Goal: Task Accomplishment & Management: Manage account settings

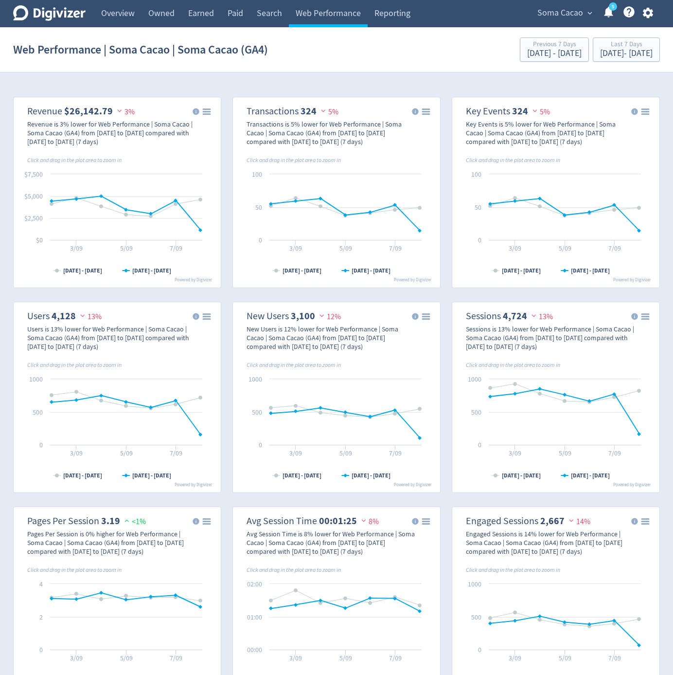
select select "eCommerce"
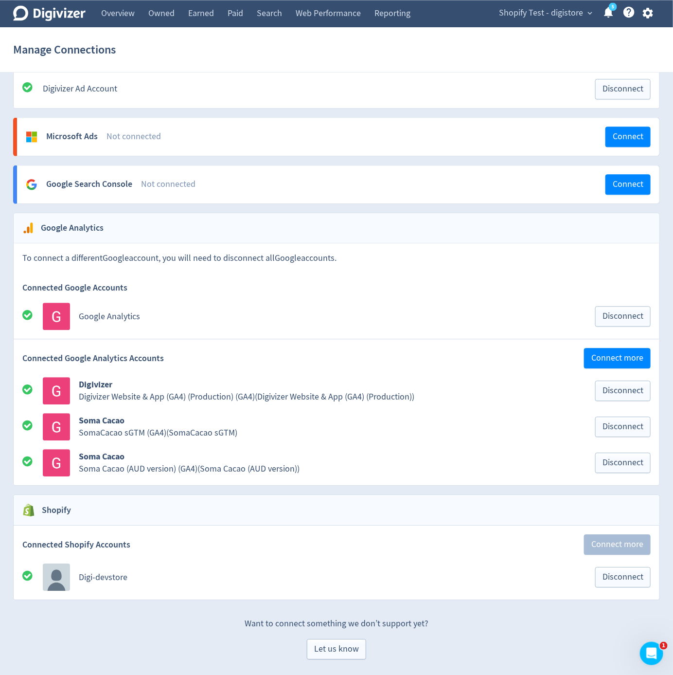
click at [644, 11] on icon "button" at bounding box center [648, 13] width 10 height 11
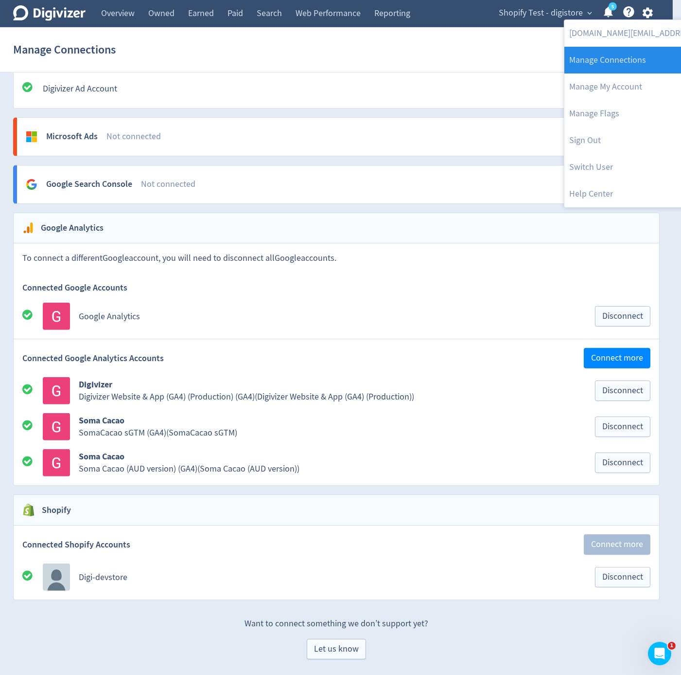
click at [628, 72] on link "Manage Connections" at bounding box center [664, 60] width 198 height 27
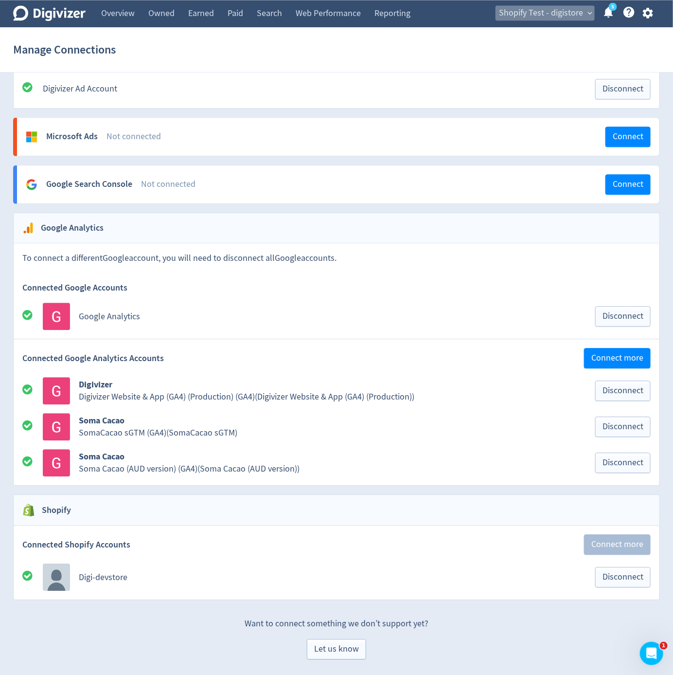
click at [570, 15] on span "Shopify Test - digistore" at bounding box center [541, 13] width 84 height 16
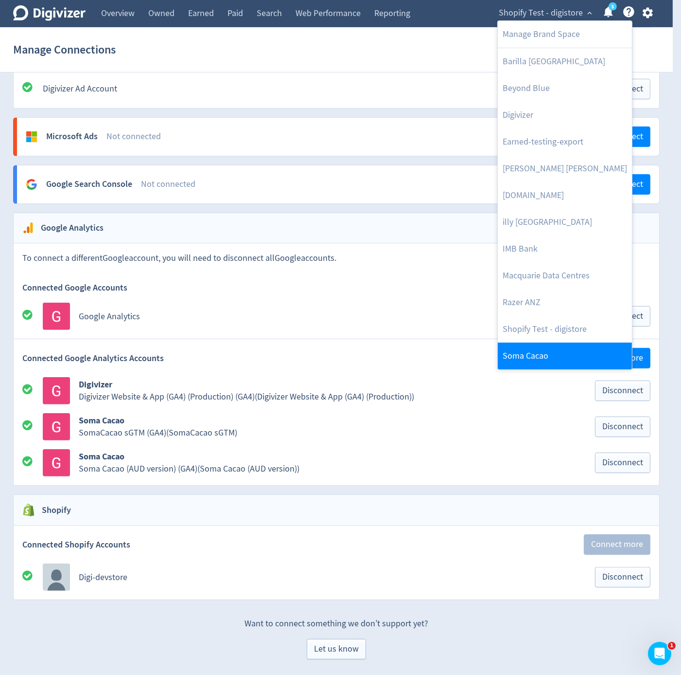
click at [560, 354] on link "Soma Cacao" at bounding box center [565, 355] width 134 height 27
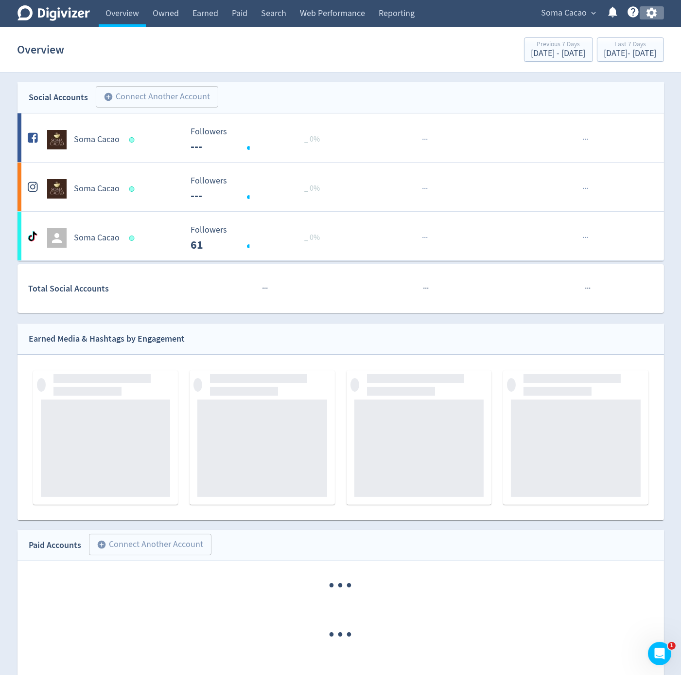
click at [651, 12] on icon "button" at bounding box center [652, 13] width 10 height 11
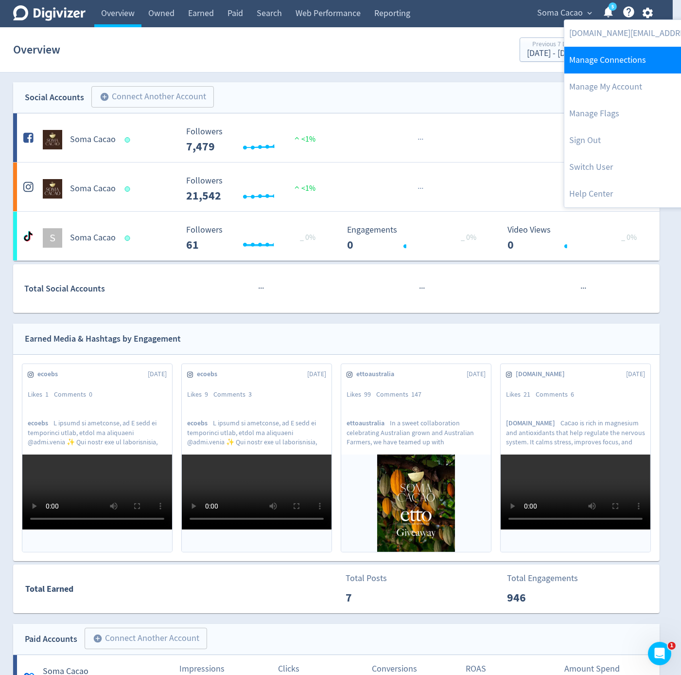
click at [644, 51] on link "Manage Connections" at bounding box center [664, 60] width 198 height 27
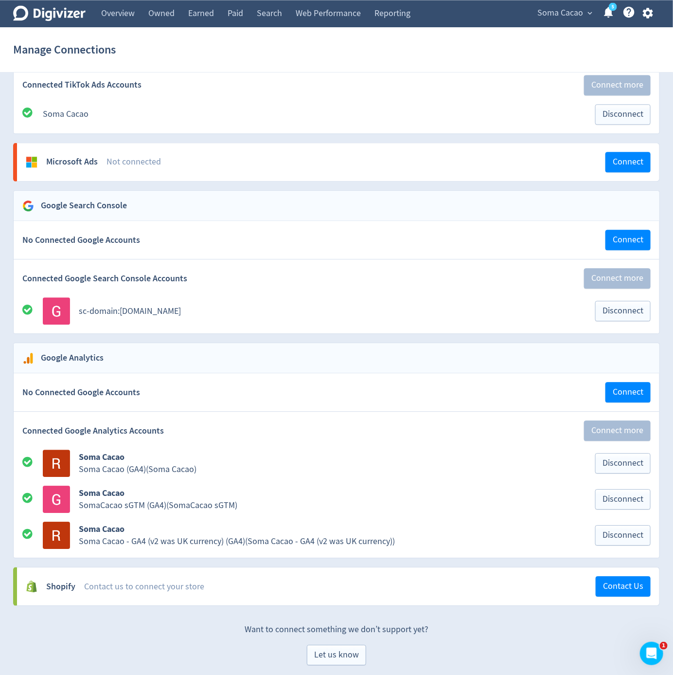
scroll to position [871, 0]
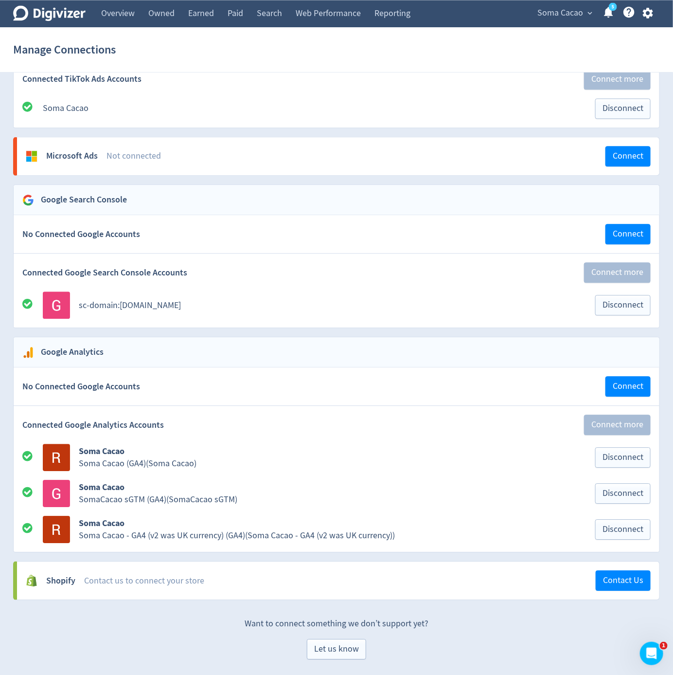
click at [533, 13] on div "Soma Cacao expand_more 5 Help Center - Searchable support on using Digivizer" at bounding box center [593, 13] width 133 height 27
click at [536, 13] on button "Soma Cacao expand_more" at bounding box center [564, 13] width 61 height 16
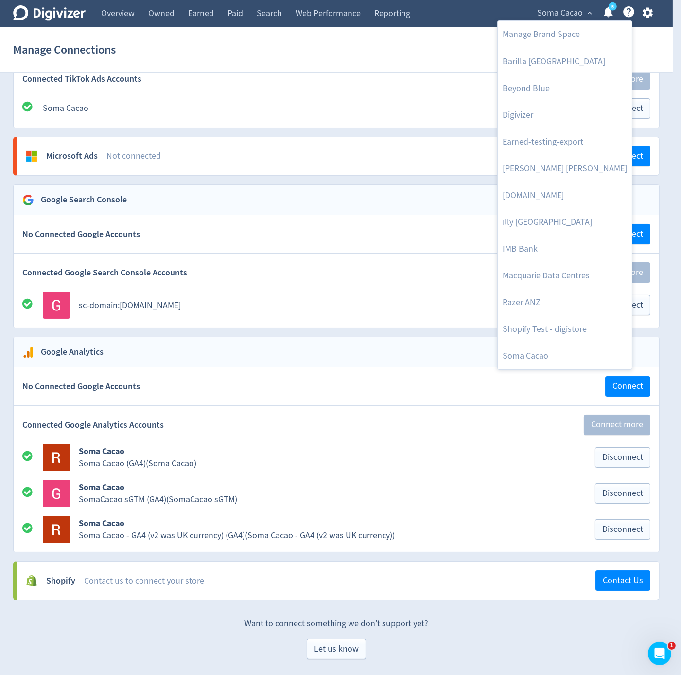
click at [649, 13] on div at bounding box center [340, 337] width 681 height 675
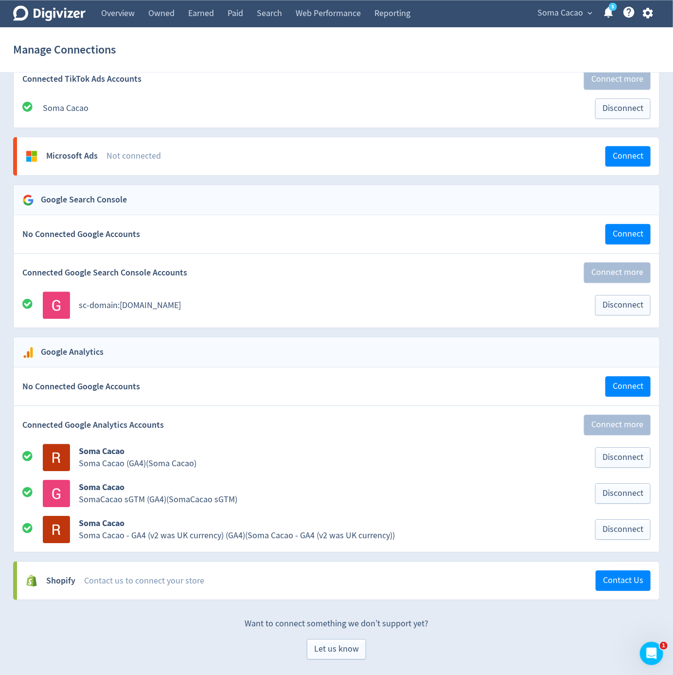
click at [654, 15] on icon "button" at bounding box center [648, 12] width 13 height 13
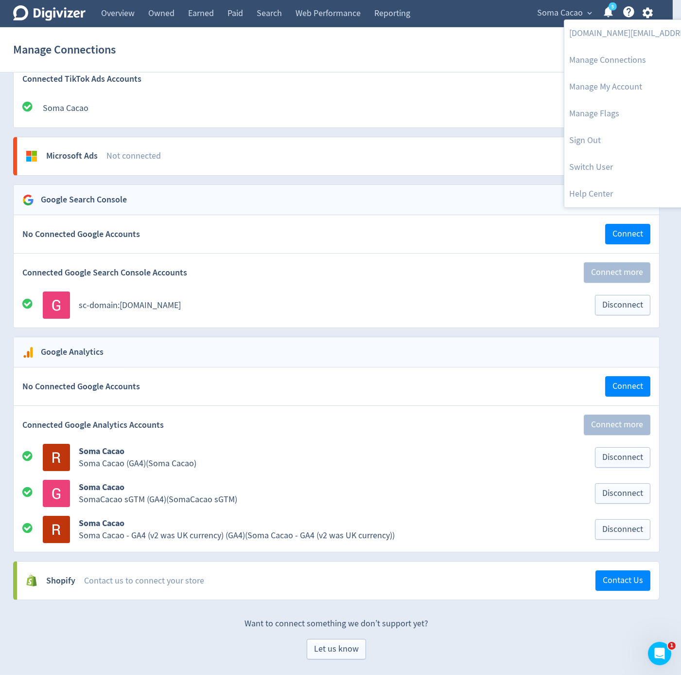
click at [555, 17] on div at bounding box center [340, 337] width 681 height 675
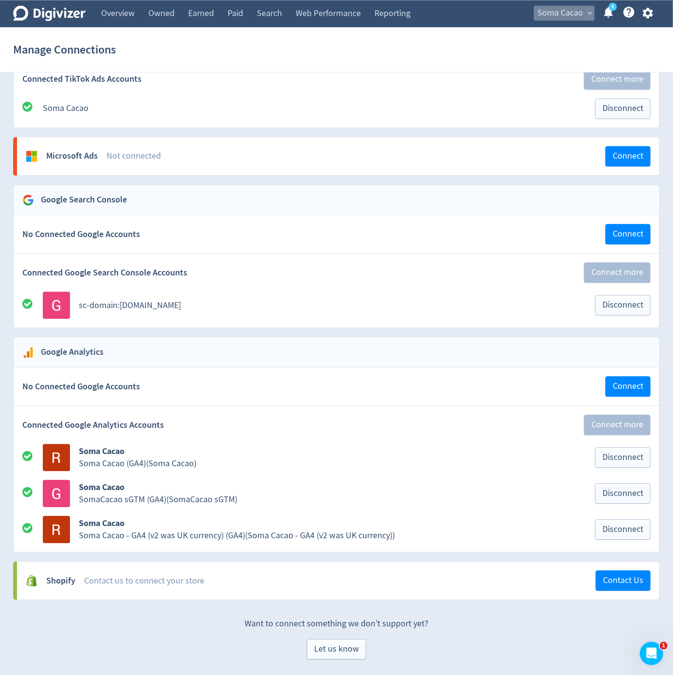
click at [562, 12] on span "Soma Cacao" at bounding box center [560, 13] width 46 height 16
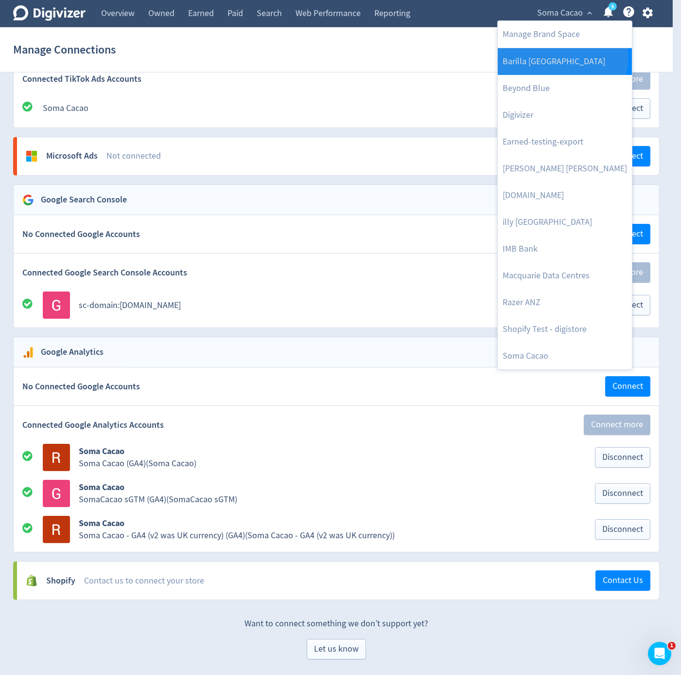
click at [562, 56] on link "Barilla [GEOGRAPHIC_DATA]" at bounding box center [565, 61] width 134 height 27
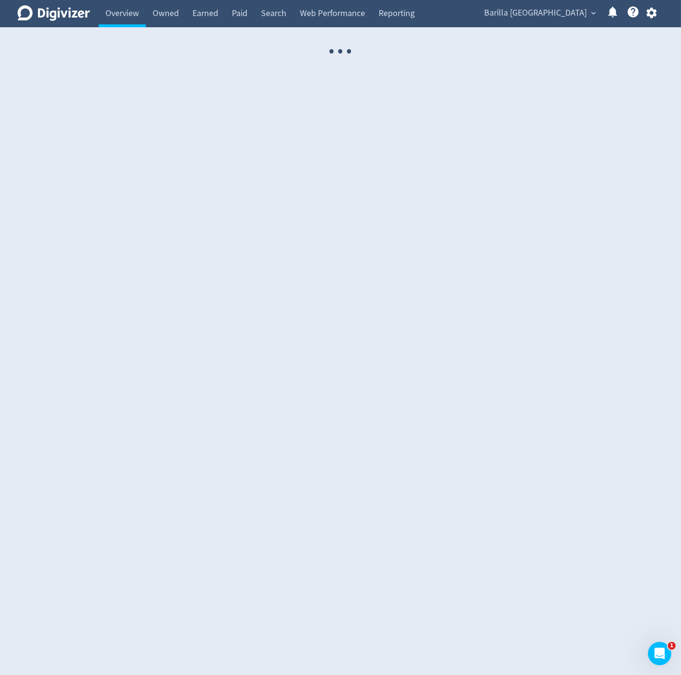
click at [650, 21] on div "Barilla Australia expand_more Help Center - Searchable support on using Digiviz…" at bounding box center [569, 13] width 190 height 27
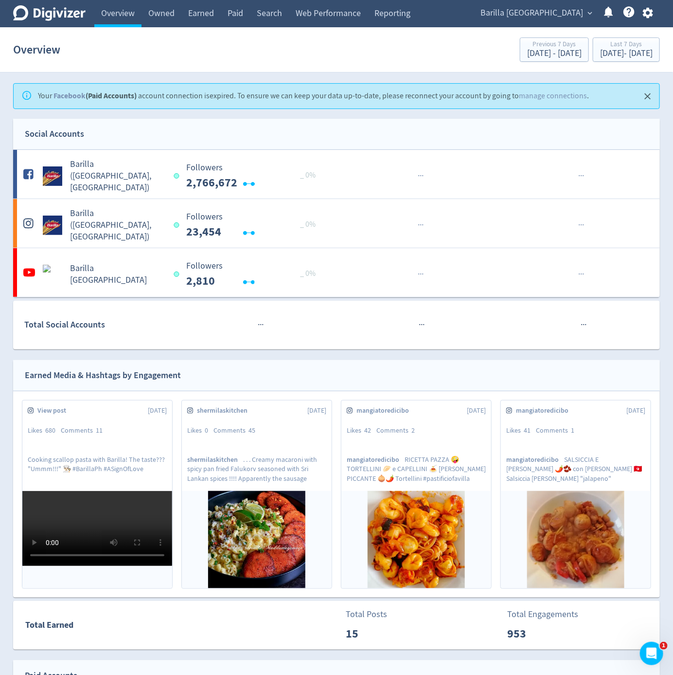
click at [657, 17] on button "button" at bounding box center [648, 12] width 24 height 13
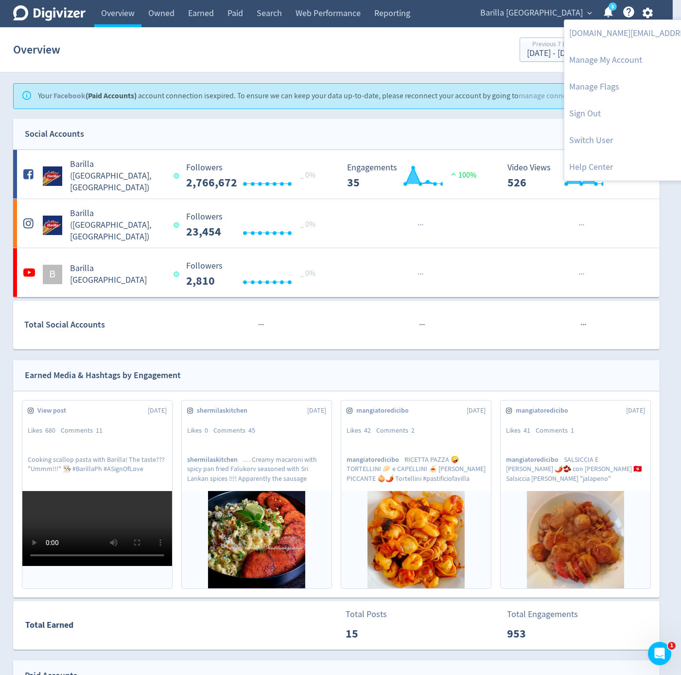
click at [548, 4] on div at bounding box center [340, 337] width 681 height 675
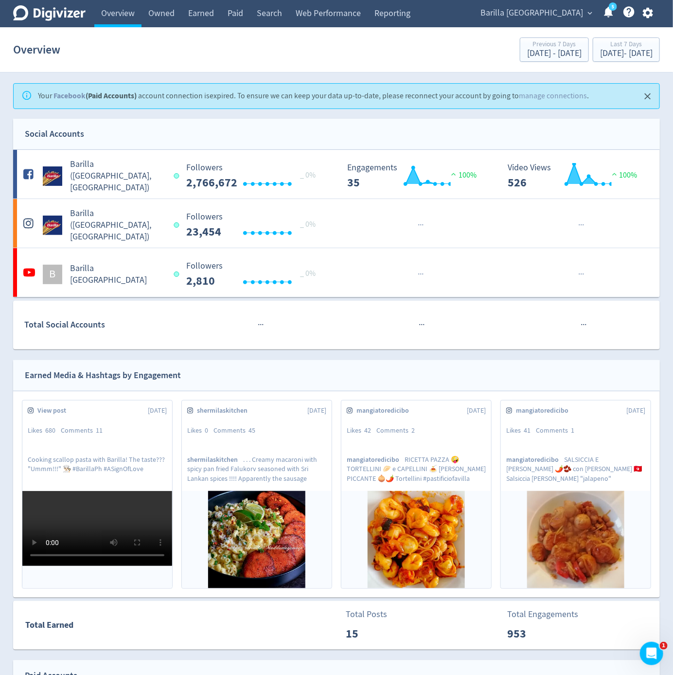
click at [549, 16] on div "ikjun.im@digivizer.com Manage My Account Manage Flags Sign Out Switch User Help…" at bounding box center [336, 337] width 673 height 675
click at [549, 16] on span "Barilla [GEOGRAPHIC_DATA]" at bounding box center [532, 13] width 103 height 16
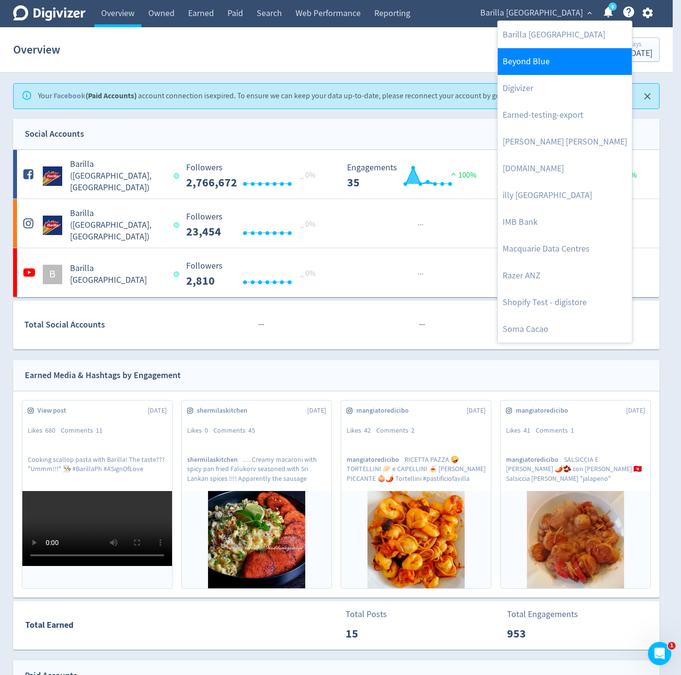
click at [580, 59] on link "Beyond Blue" at bounding box center [565, 61] width 134 height 27
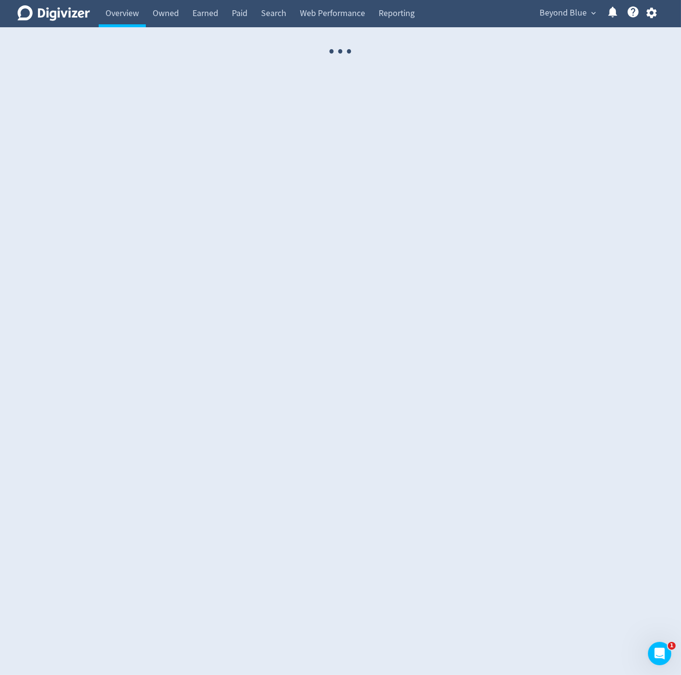
click at [652, 14] on icon "button" at bounding box center [652, 13] width 10 height 11
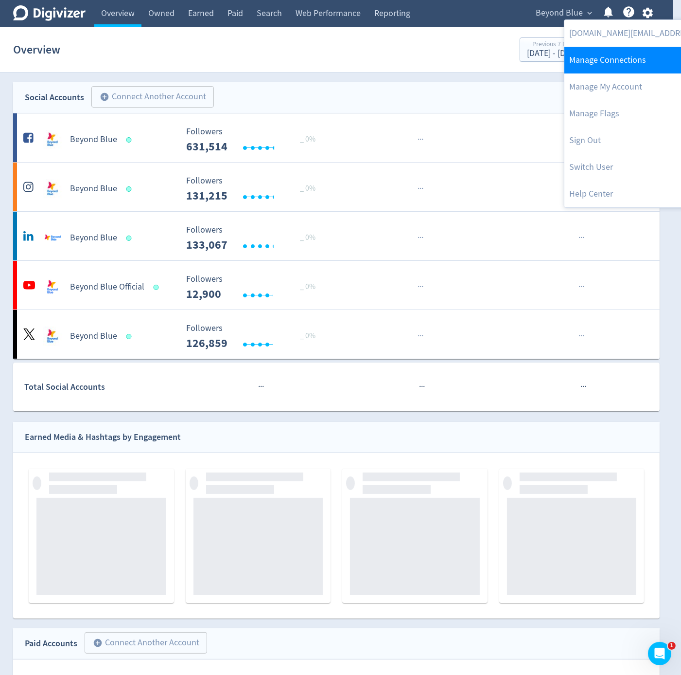
click at [635, 57] on link "Manage Connections" at bounding box center [664, 60] width 198 height 27
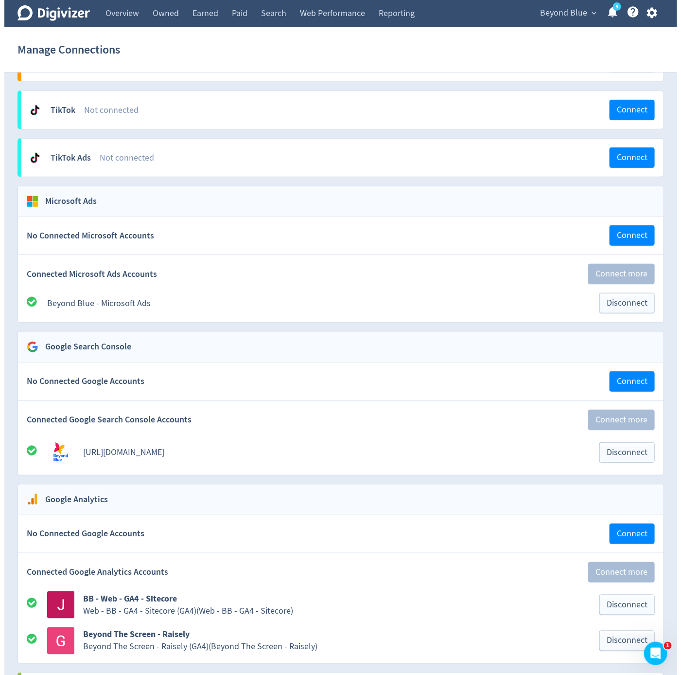
scroll to position [1772, 0]
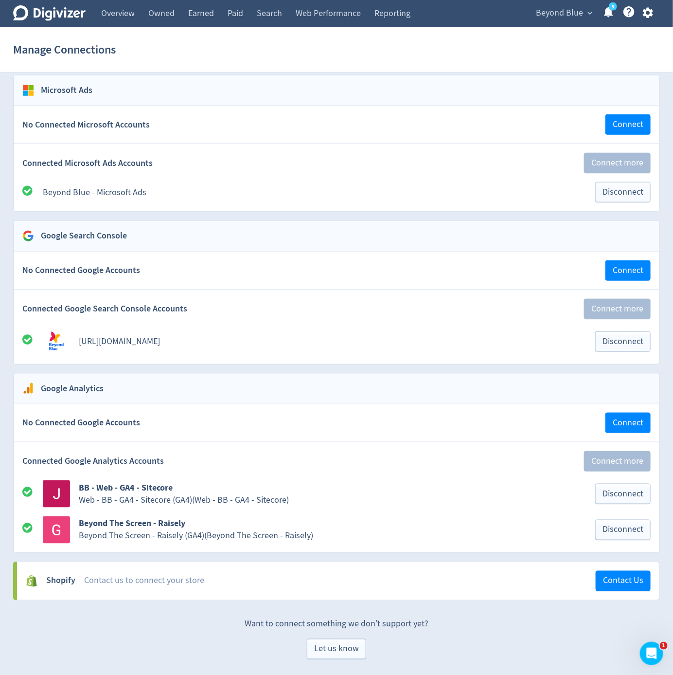
click at [565, 24] on div "Beyond Blue expand_more 5 Help Center - Searchable support on using Digivizer" at bounding box center [592, 13] width 135 height 27
click at [562, 21] on div "Beyond Blue expand_more 5 Help Center - Searchable support on using Digivizer" at bounding box center [592, 13] width 135 height 27
click at [562, 18] on span "Beyond Blue" at bounding box center [559, 13] width 47 height 16
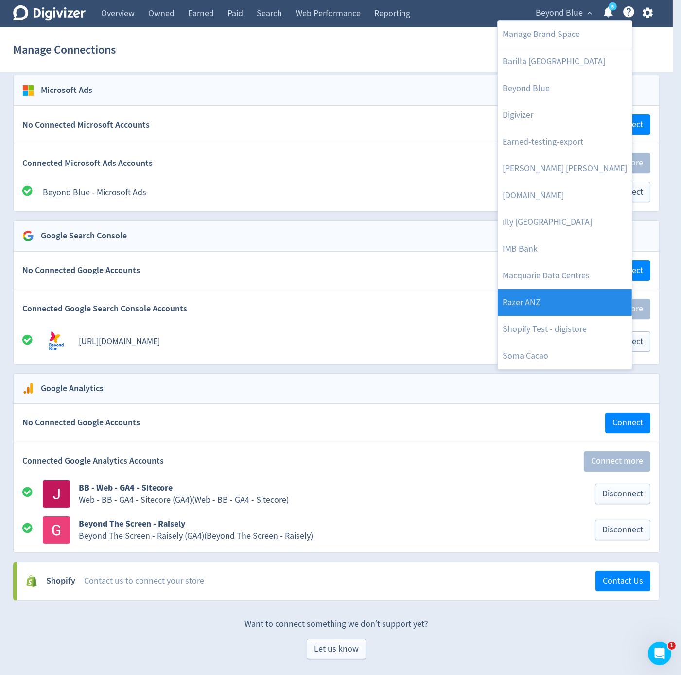
click at [574, 295] on link "Razer ANZ" at bounding box center [565, 302] width 134 height 27
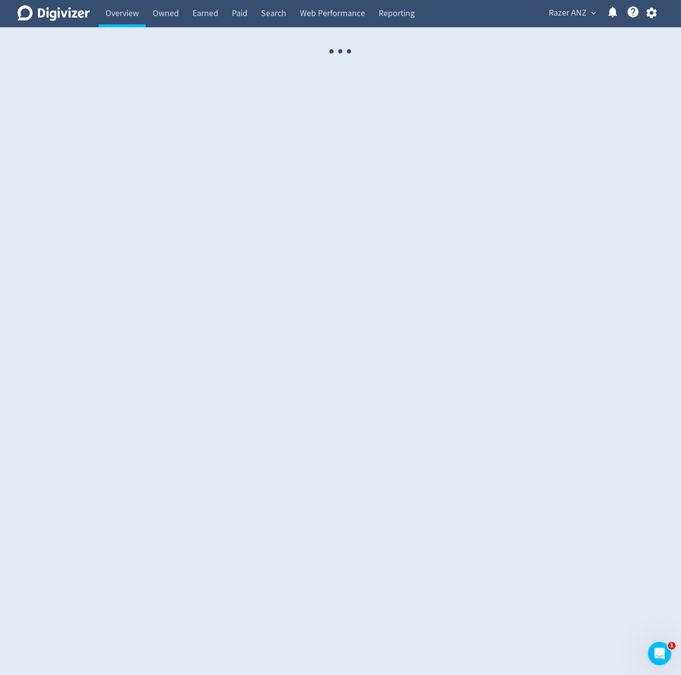
click at [661, 18] on button "button" at bounding box center [652, 12] width 24 height 13
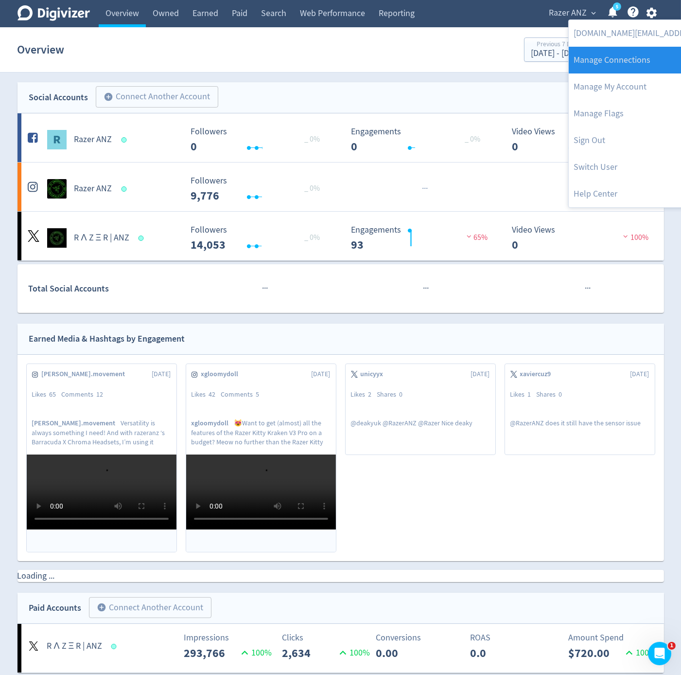
click at [653, 50] on link "Manage Connections" at bounding box center [668, 60] width 198 height 27
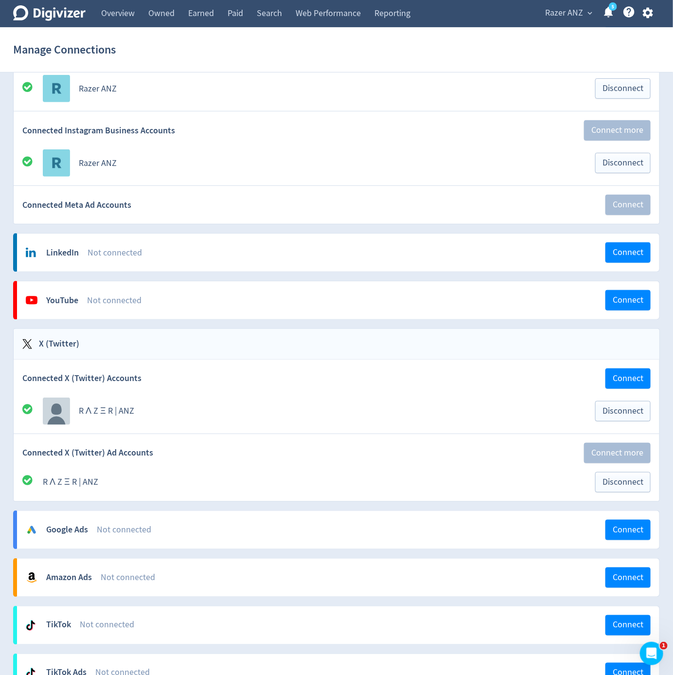
scroll to position [438, 0]
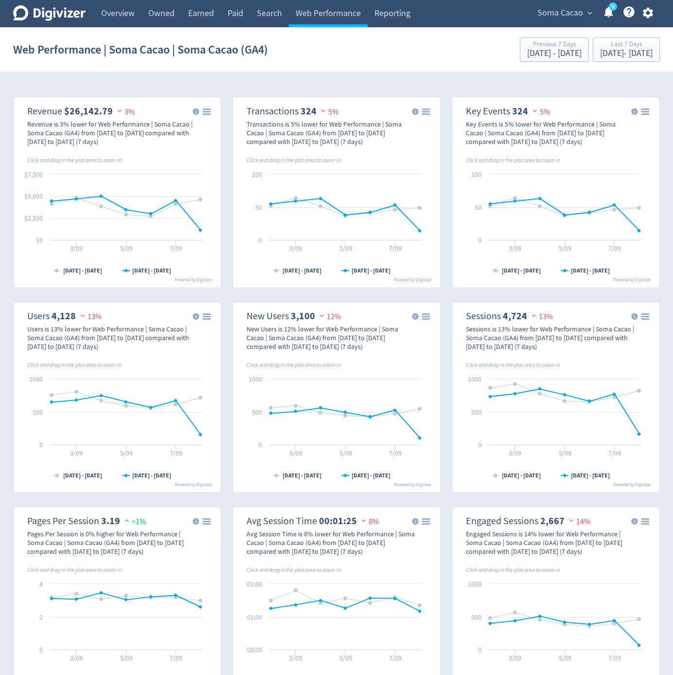
select select "eCommerce"
